Goal: Task Accomplishment & Management: Manage account settings

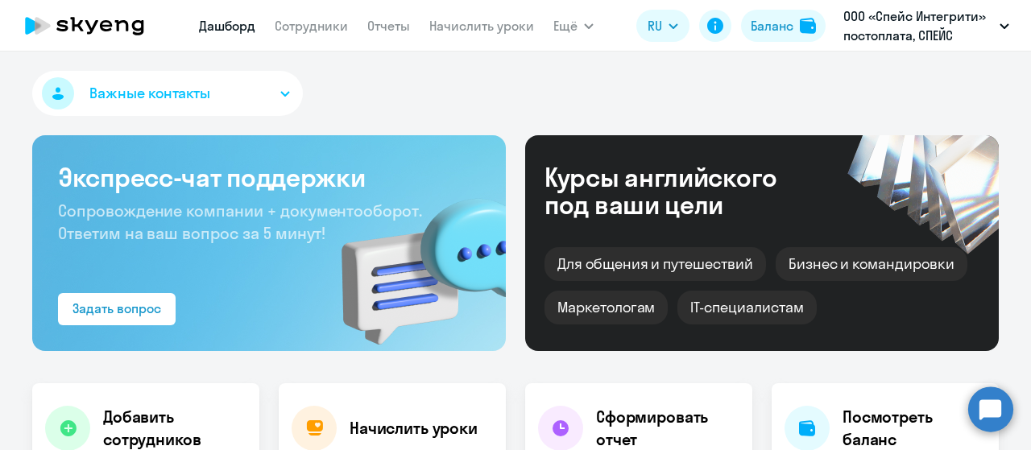
select select "30"
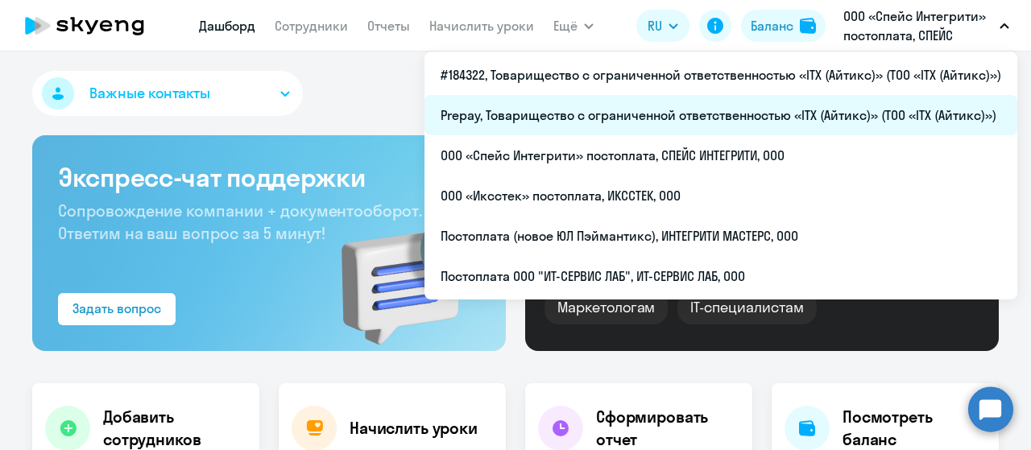
click at [669, 113] on li "Prepay, Товарищество с ограниченной ответственностью «ITX (Айтикс)» (ТОО «ITX (…" at bounding box center [720, 115] width 593 height 40
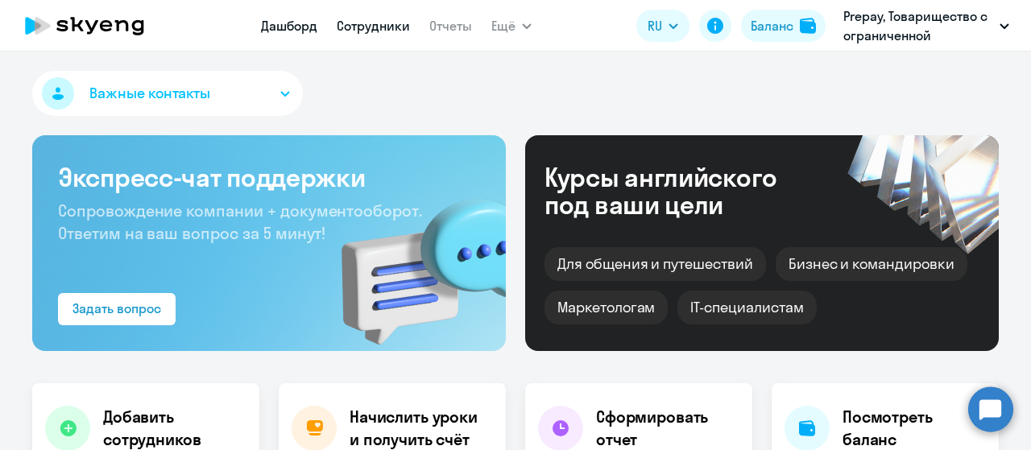
click at [367, 20] on link "Сотрудники" at bounding box center [373, 26] width 73 height 16
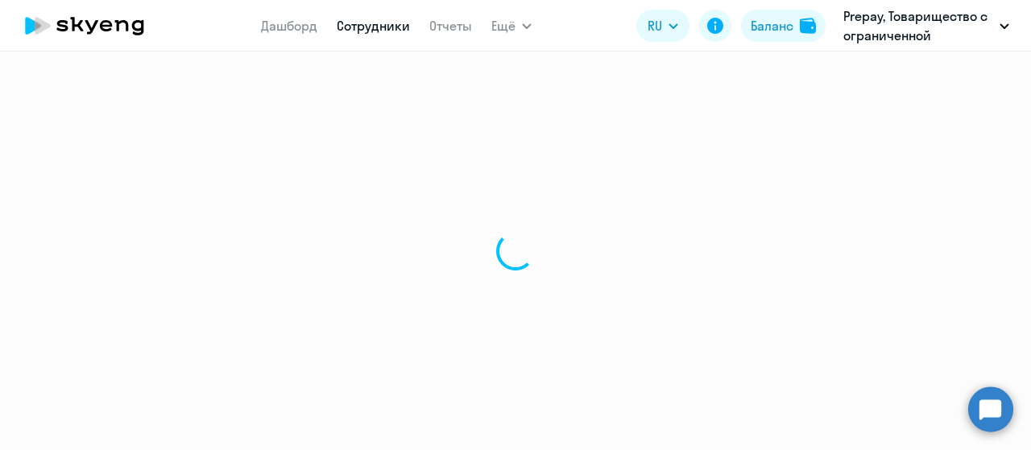
select select "30"
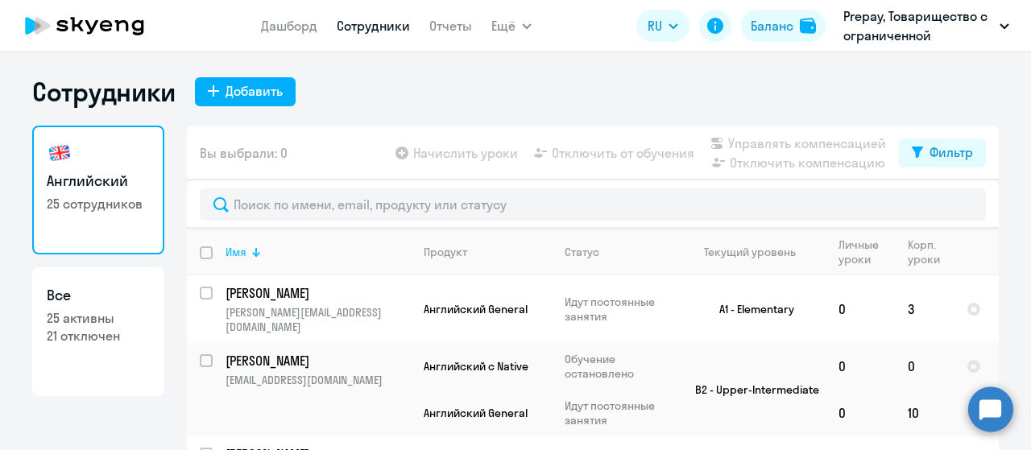
click at [255, 255] on div at bounding box center [256, 256] width 2 height 2
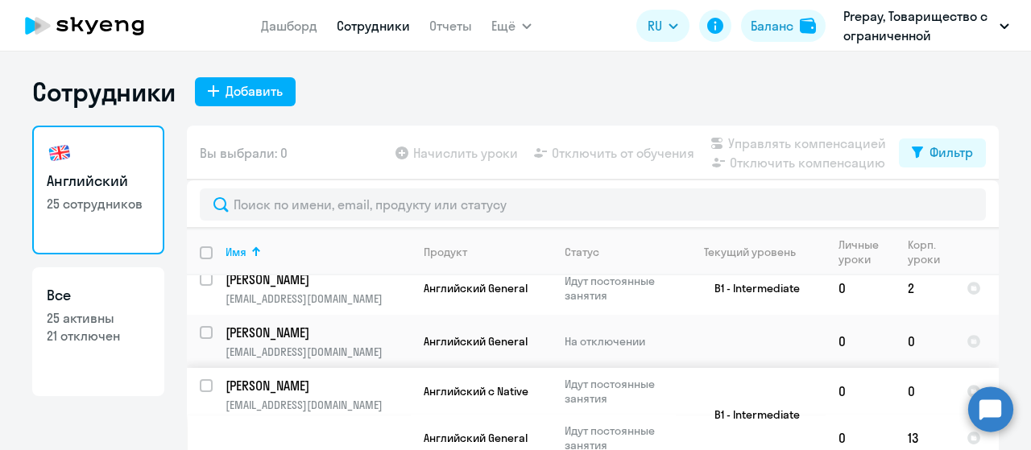
scroll to position [322, 0]
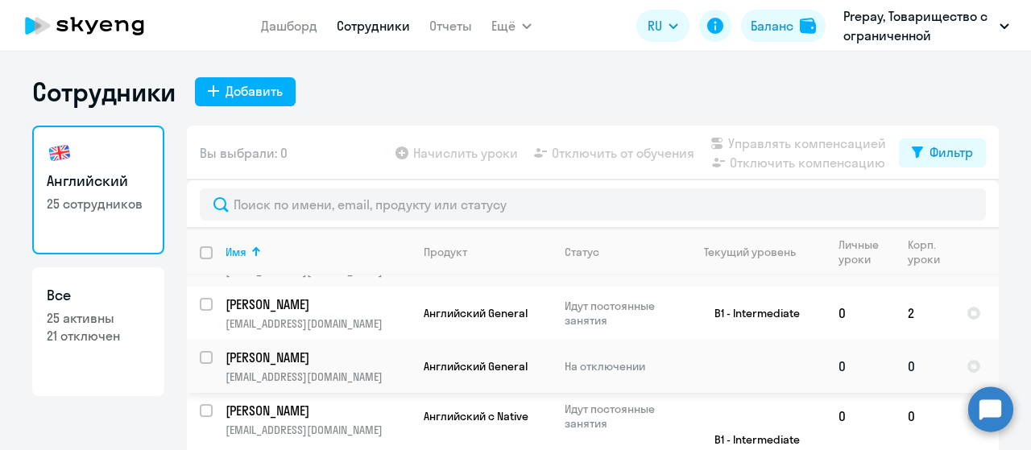
click at [200, 351] on input "select row 40452435" at bounding box center [216, 367] width 32 height 32
checkbox input "true"
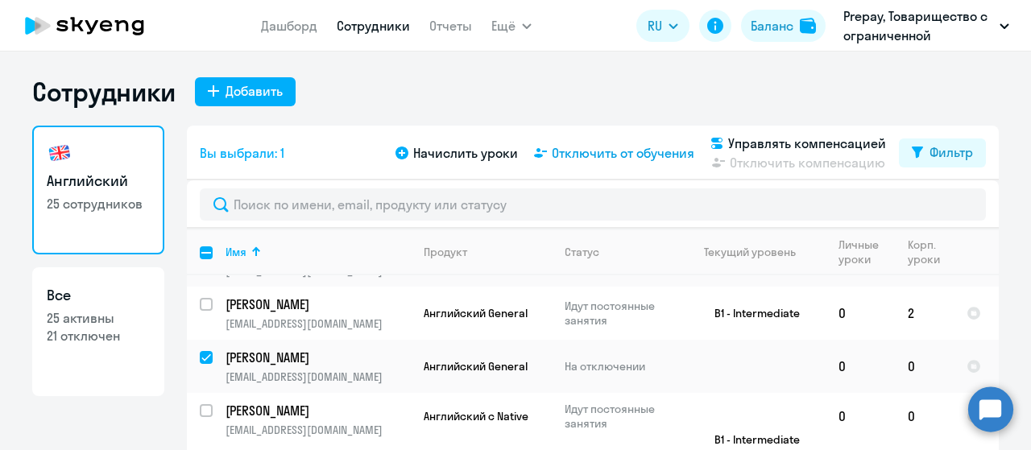
click at [622, 149] on span "Отключить от обучения" at bounding box center [623, 152] width 143 height 19
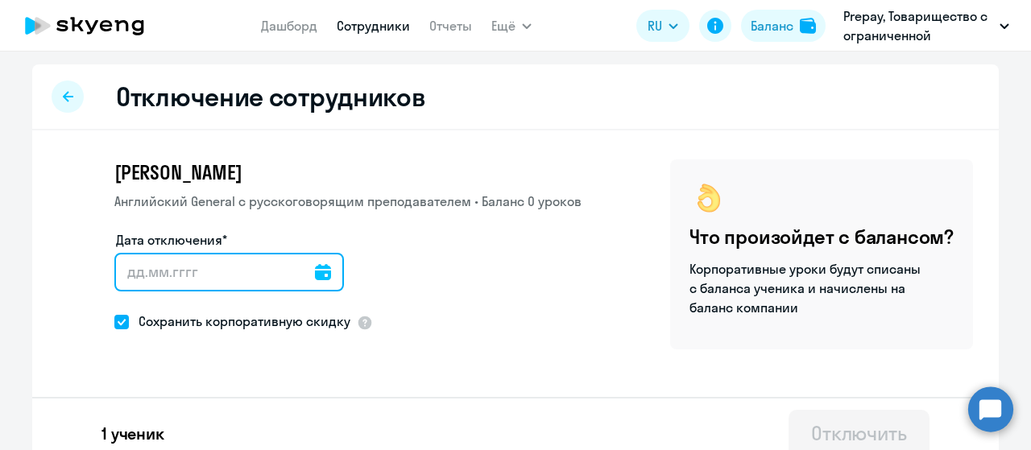
click at [317, 271] on input "Дата отключения*" at bounding box center [229, 272] width 230 height 39
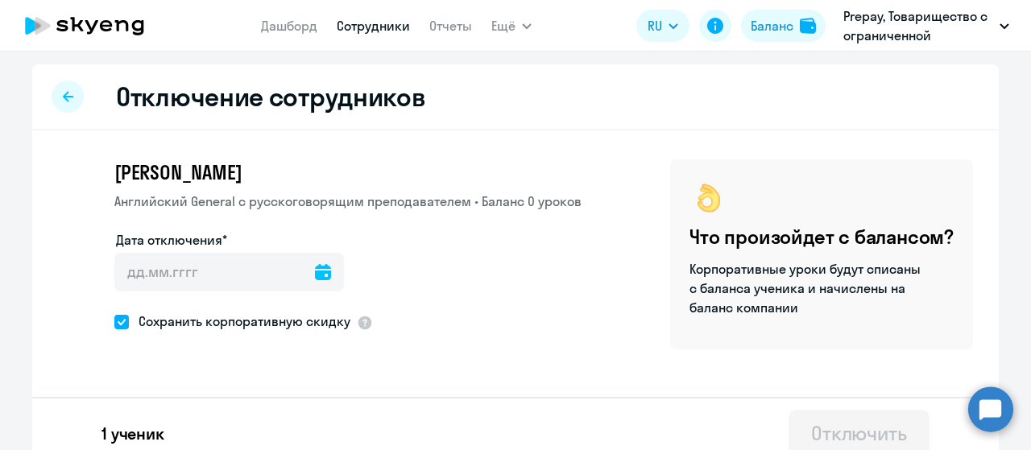
click at [315, 273] on icon at bounding box center [323, 272] width 16 height 16
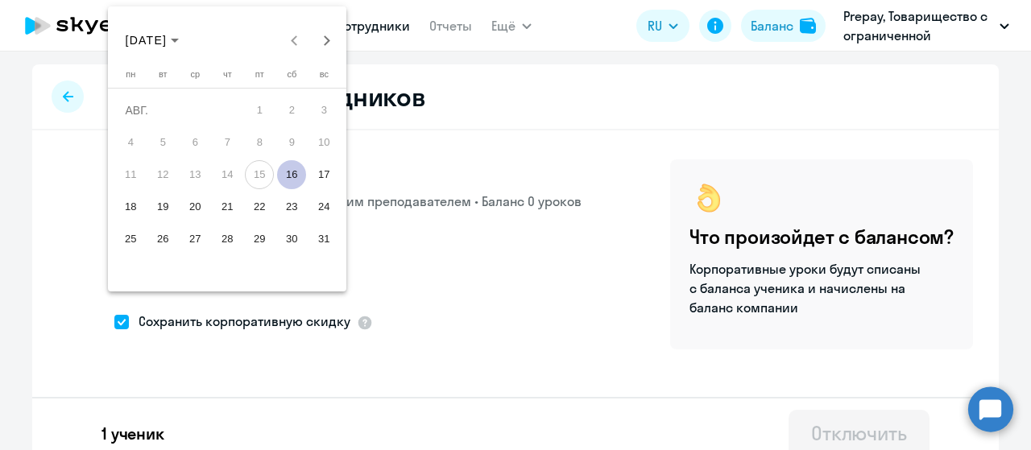
click at [288, 171] on span "16" at bounding box center [291, 174] width 29 height 29
type input "[DATE]"
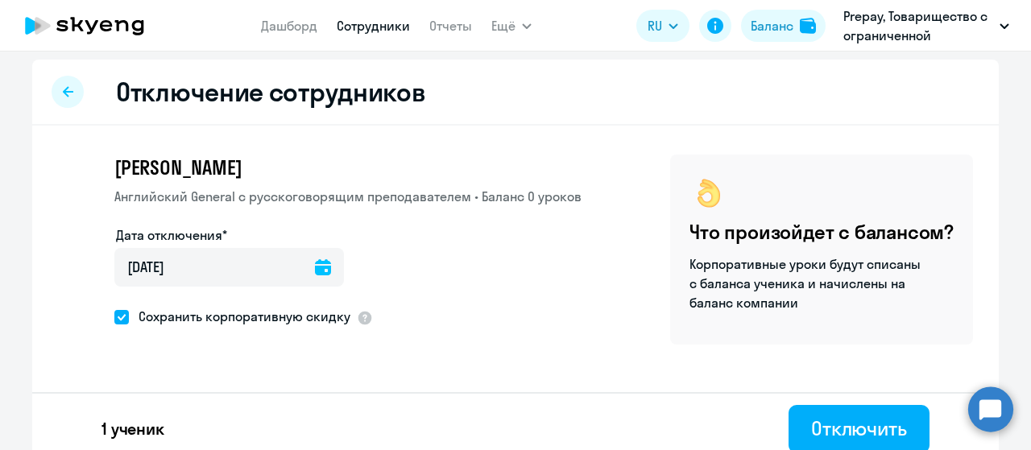
scroll to position [19, 0]
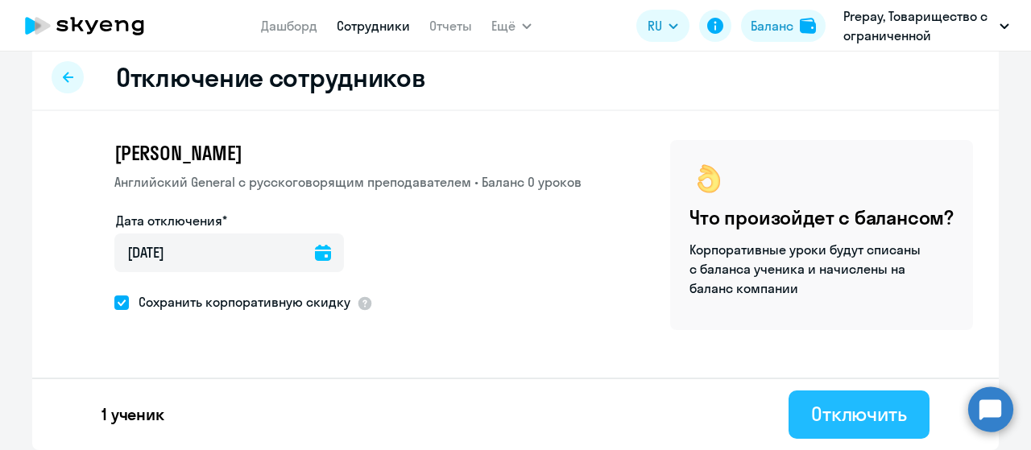
click at [843, 433] on button "Отключить" at bounding box center [859, 415] width 141 height 48
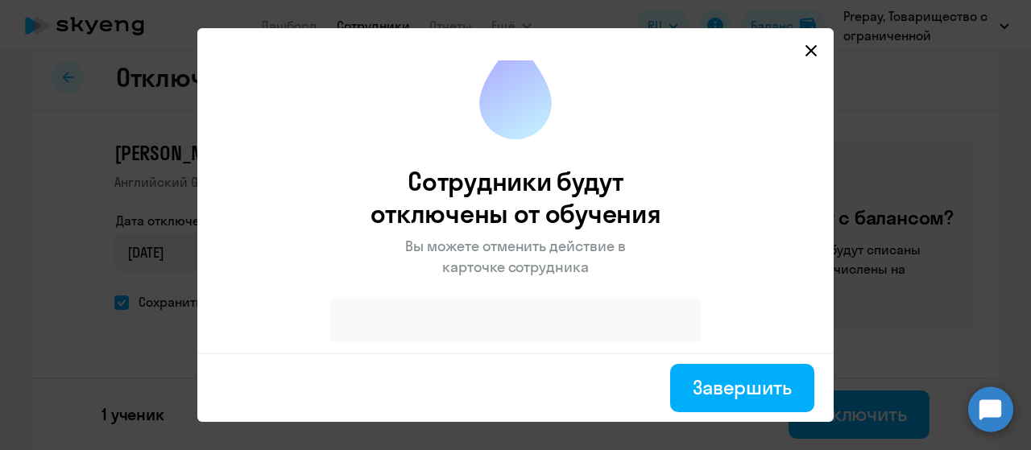
scroll to position [32, 0]
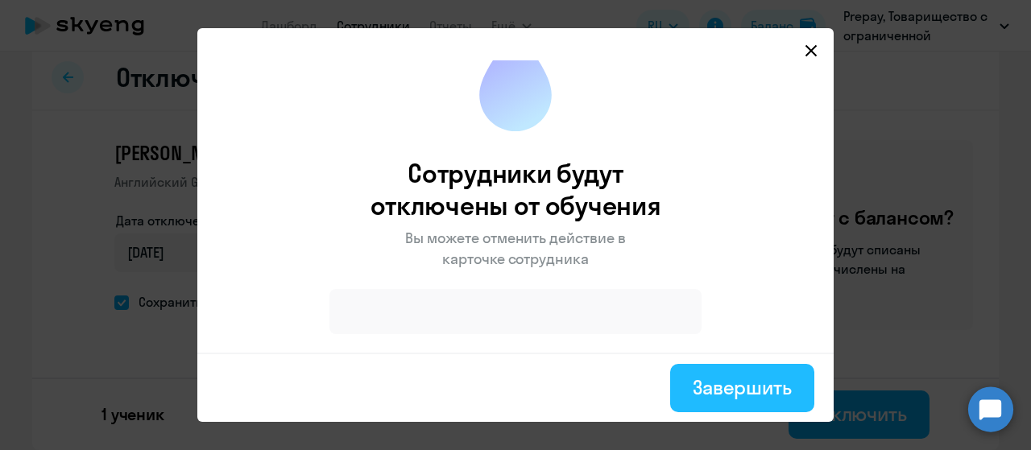
click at [692, 370] on button "Завершить" at bounding box center [742, 388] width 144 height 48
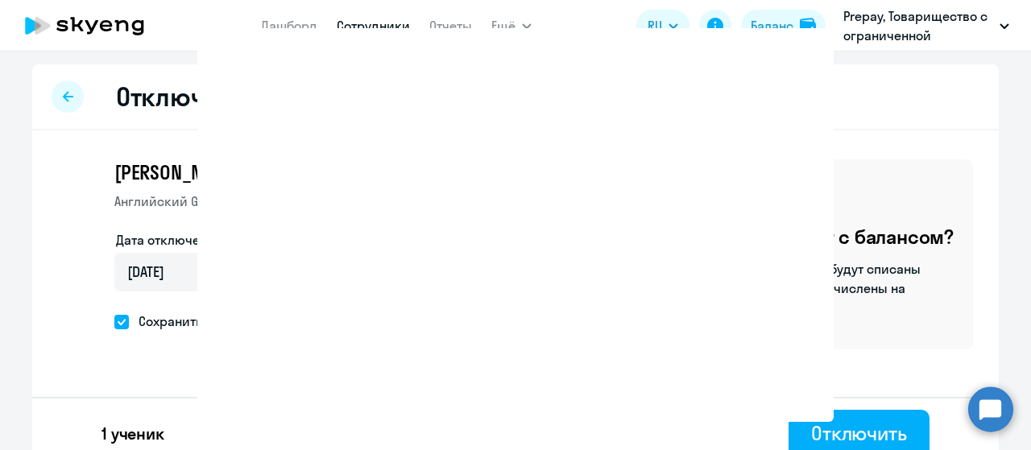
select select "30"
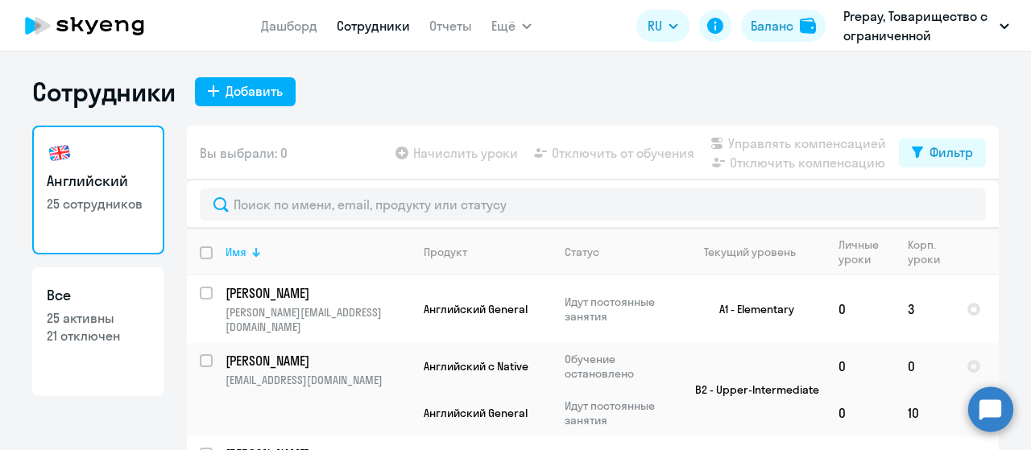
click at [255, 259] on div "Имя" at bounding box center [318, 252] width 184 height 14
